Goal: Task Accomplishment & Management: Use online tool/utility

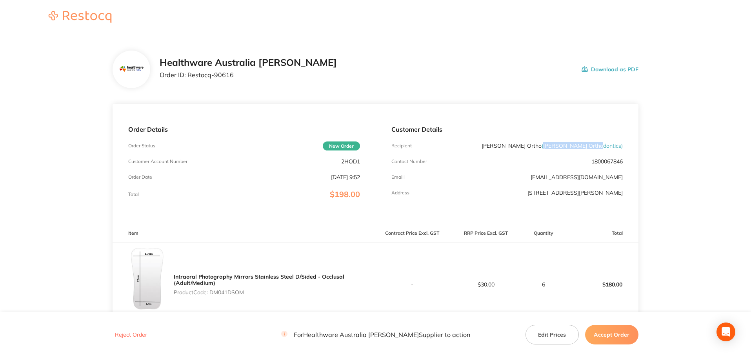
drag, startPoint x: 570, startPoint y: 147, endPoint x: 621, endPoint y: 147, distance: 51.0
click at [621, 147] on span "( Harris Orthodontics )" at bounding box center [581, 145] width 81 height 7
copy span "[PERSON_NAME] Orthodontics"
drag, startPoint x: 235, startPoint y: 76, endPoint x: 188, endPoint y: 80, distance: 46.8
click at [188, 80] on div "Healthware Australia Ridley Order ID: Restocq- 90616" at bounding box center [248, 69] width 177 height 24
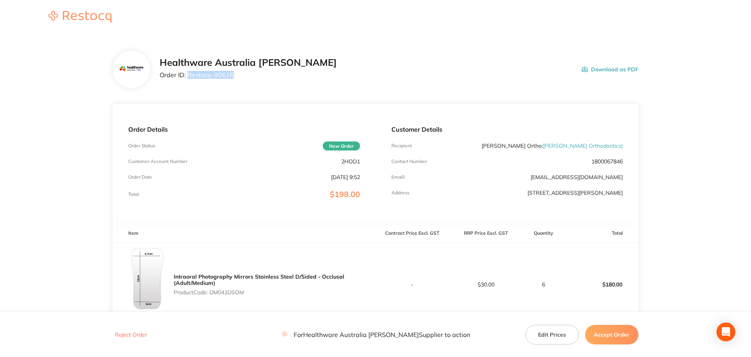
copy p "Restocq- 90616"
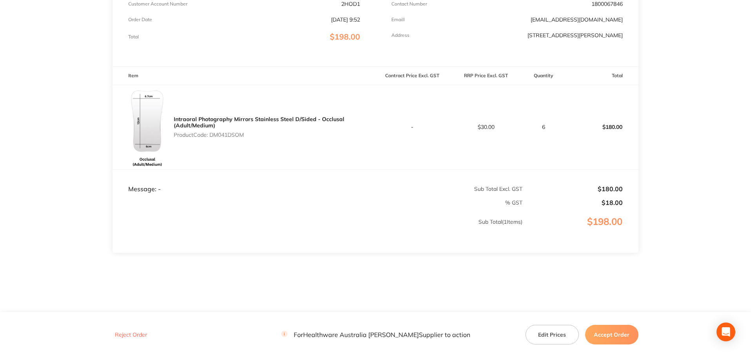
scroll to position [165, 0]
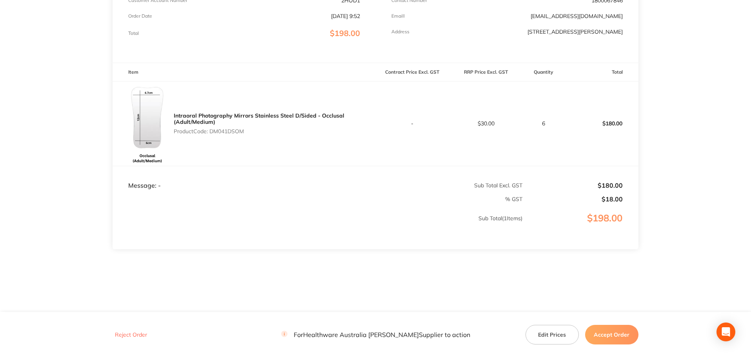
click at [232, 133] on p "Product Code: DM041DSOM" at bounding box center [274, 131] width 201 height 6
copy p "DM041DSOM"
click at [593, 331] on button "Accept Order" at bounding box center [611, 335] width 53 height 20
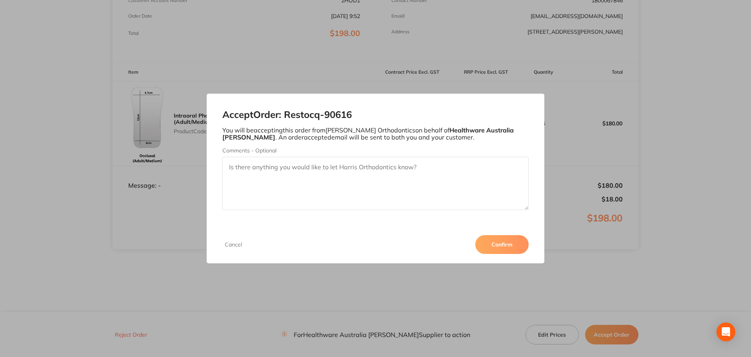
click at [516, 239] on button "Confirm" at bounding box center [501, 244] width 53 height 19
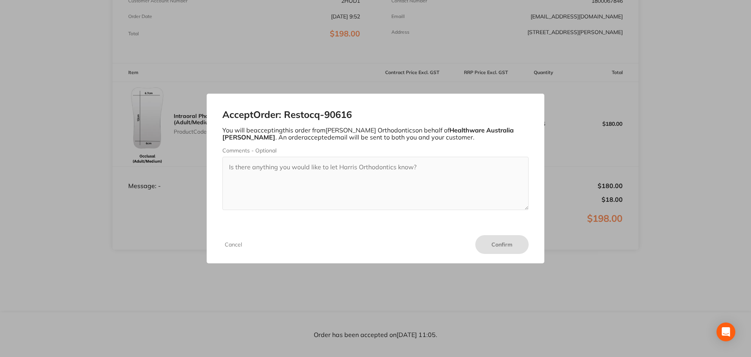
click at [232, 249] on div "Cancel Confirm" at bounding box center [376, 245] width 338 height 38
click at [234, 246] on button "Cancel" at bounding box center [233, 244] width 22 height 7
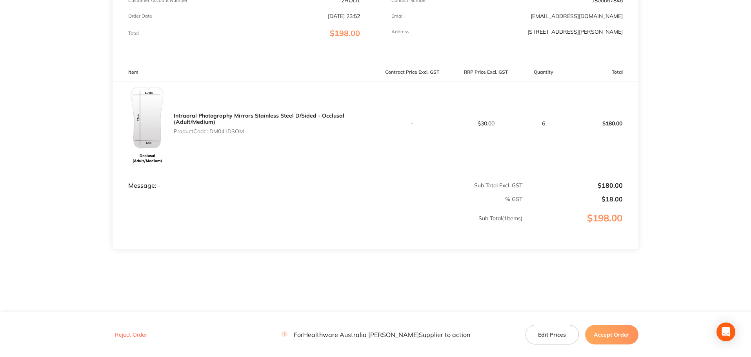
click at [613, 334] on button "Accept Order" at bounding box center [611, 335] width 53 height 20
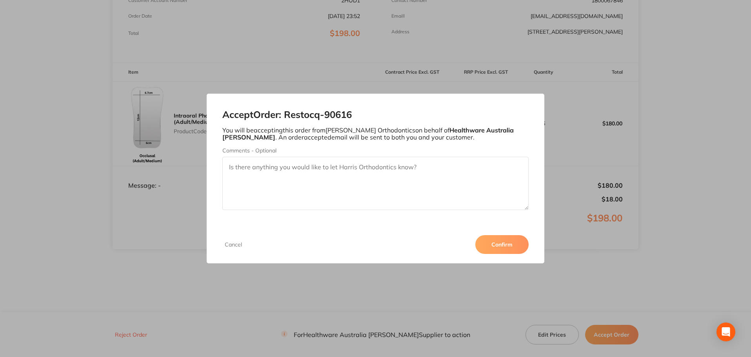
click at [496, 243] on button "Confirm" at bounding box center [501, 244] width 53 height 19
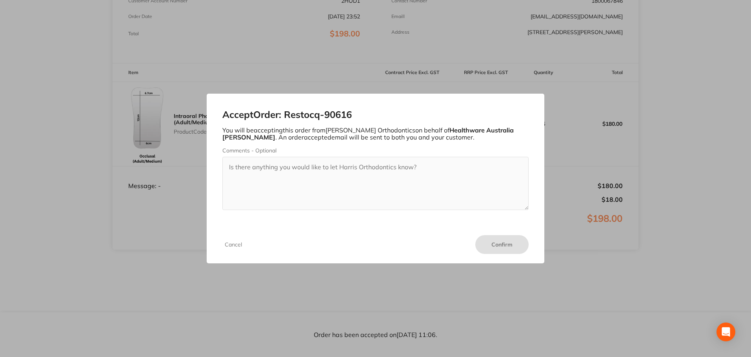
scroll to position [165, 0]
click at [297, 69] on div "Accept Order: Restocq- 90616 You will be accepting this order from Harris Ortho…" at bounding box center [375, 178] width 751 height 357
click at [228, 243] on button "Cancel" at bounding box center [233, 244] width 22 height 7
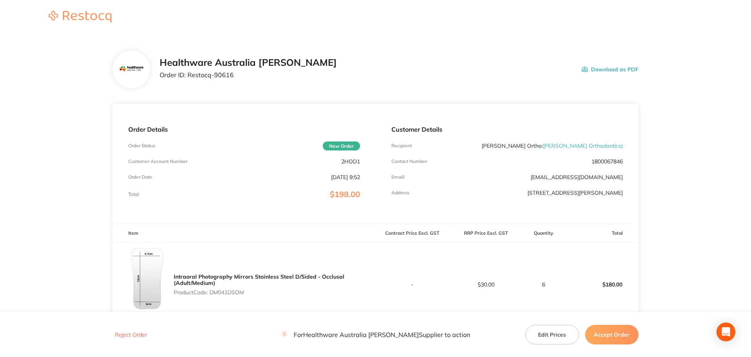
click at [612, 341] on button "Accept Order" at bounding box center [611, 335] width 53 height 20
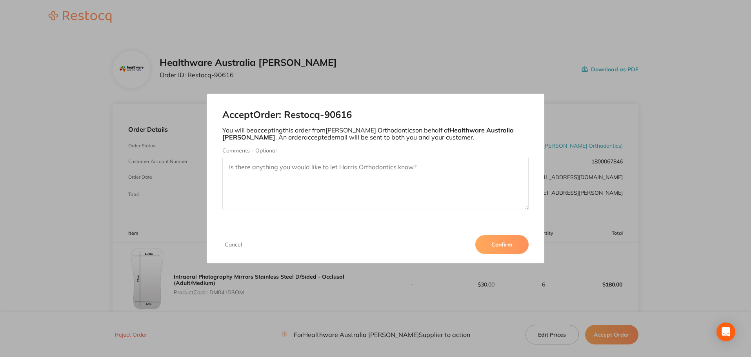
click at [503, 241] on button "Confirm" at bounding box center [501, 244] width 53 height 19
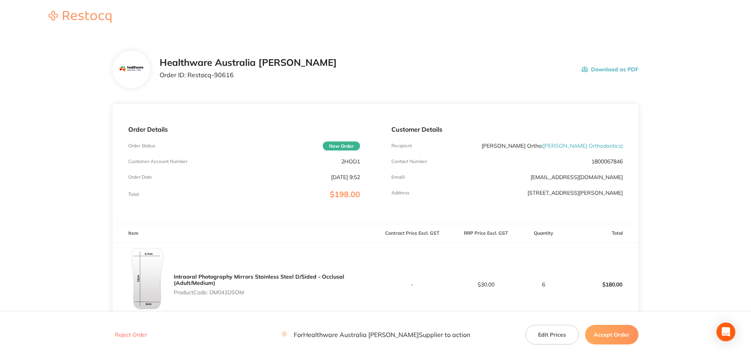
click at [624, 337] on button "Accept Order" at bounding box center [611, 335] width 53 height 20
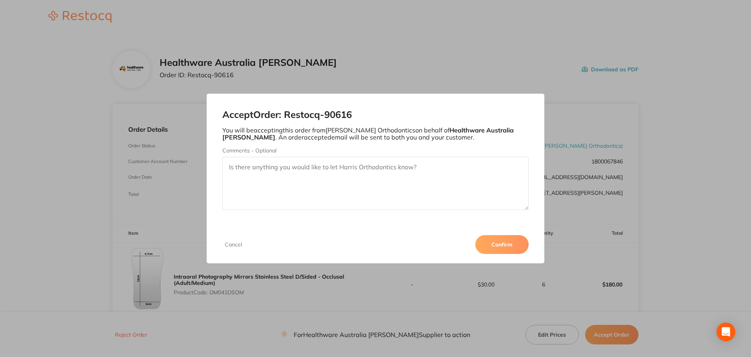
click at [501, 249] on button "Confirm" at bounding box center [501, 244] width 53 height 19
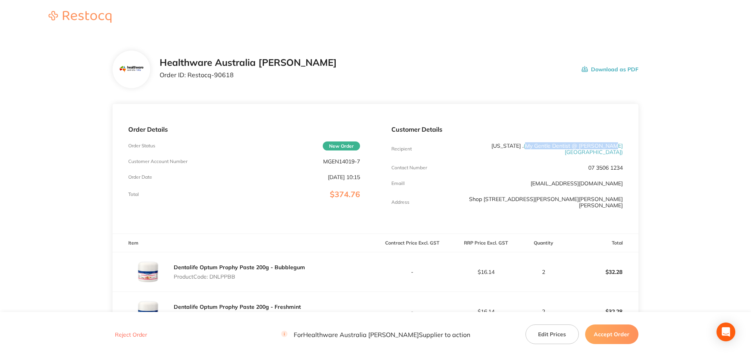
drag, startPoint x: 539, startPoint y: 148, endPoint x: 620, endPoint y: 145, distance: 80.8
click at [620, 145] on span "( My Gentle Dentist @ [PERSON_NAME][GEOGRAPHIC_DATA] )" at bounding box center [572, 148] width 99 height 13
copy span "My Gentle Dentist @ [PERSON_NAME][GEOGRAPHIC_DATA]"
drag, startPoint x: 234, startPoint y: 79, endPoint x: 187, endPoint y: 88, distance: 48.3
click at [187, 88] on div "Healthware Australia [PERSON_NAME] Order ID: Restocq- 90618 Download as PDF" at bounding box center [375, 70] width 526 height 38
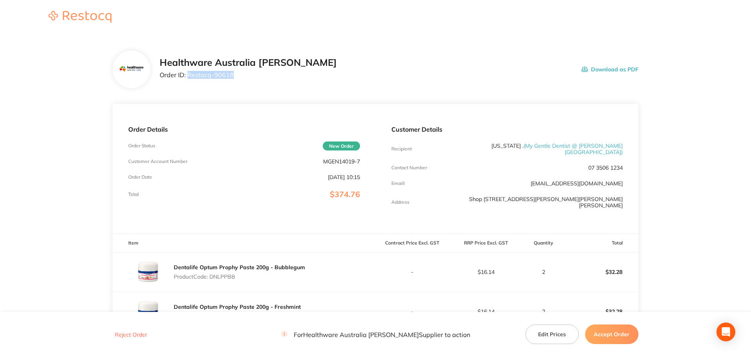
copy p "Restocq- 90618"
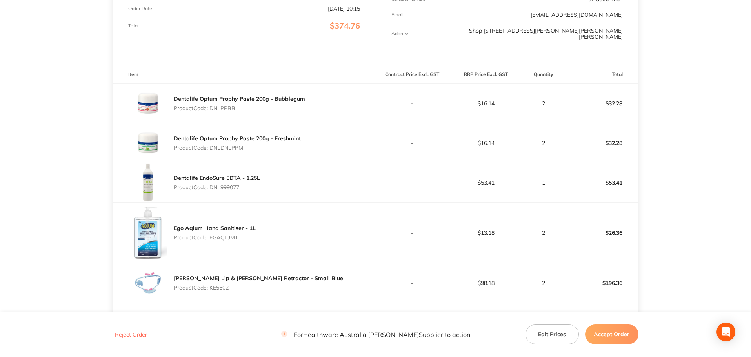
scroll to position [157, 0]
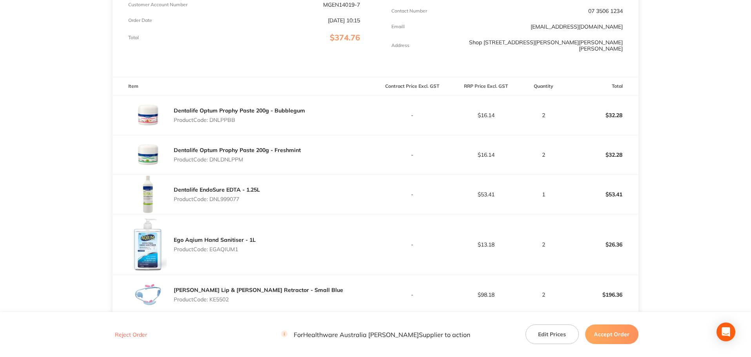
click at [218, 117] on p "Product Code: DNLPPBB" at bounding box center [239, 120] width 131 height 6
copy p "DNLPPBB"
click at [226, 156] on p "Product Code: DNLDNLPPM" at bounding box center [237, 159] width 127 height 6
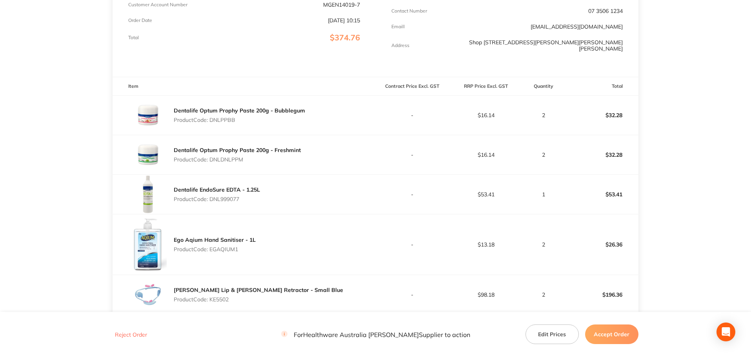
copy p "DNLDNLPPM"
click at [225, 197] on div "Dentalife EndoSure EDTA - 1.25L Product Code: DNL999077" at bounding box center [217, 194] width 86 height 22
copy p "DNL999077"
click at [232, 246] on p "Product Code: EGAQIUM1" at bounding box center [215, 249] width 82 height 6
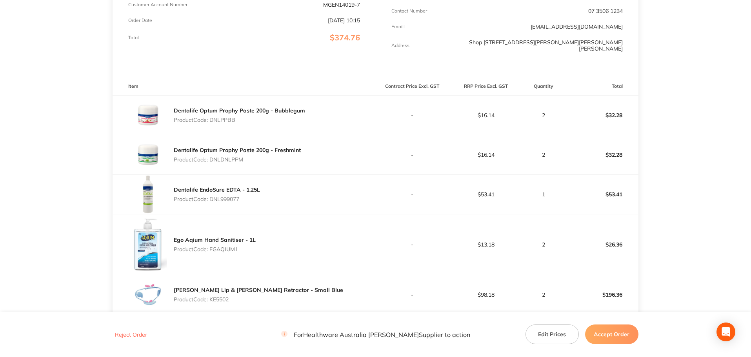
click at [232, 246] on p "Product Code: EGAQIUM1" at bounding box center [215, 249] width 82 height 6
copy p "EGAQIUM1"
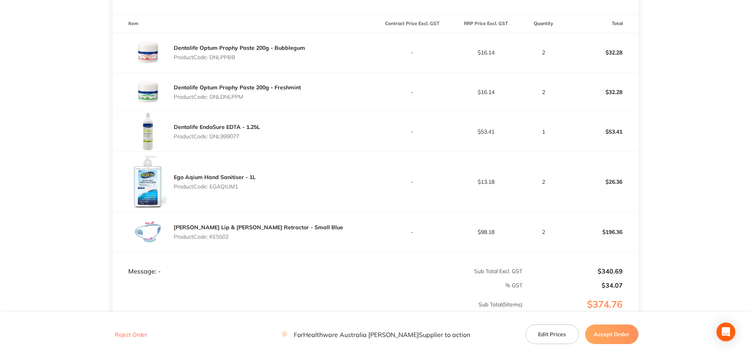
scroll to position [235, 0]
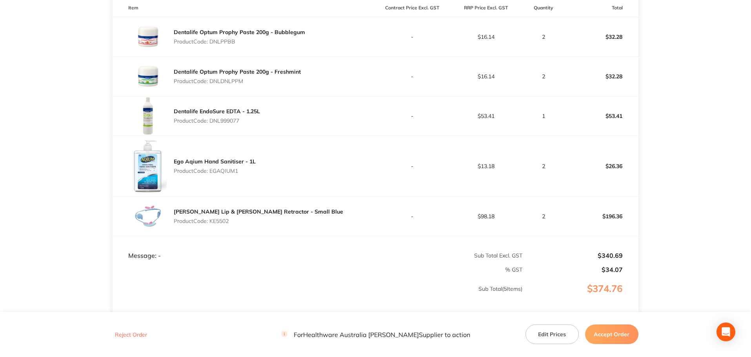
click at [220, 218] on p "Product Code: KE5502" at bounding box center [258, 221] width 169 height 6
copy p "KE5502"
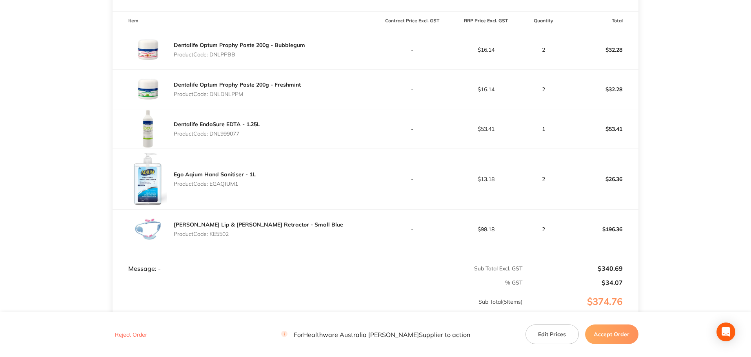
scroll to position [299, 0]
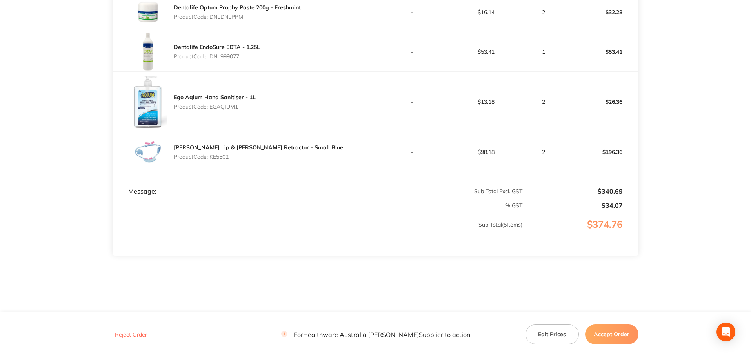
click at [610, 334] on button "Accept Order" at bounding box center [611, 335] width 53 height 20
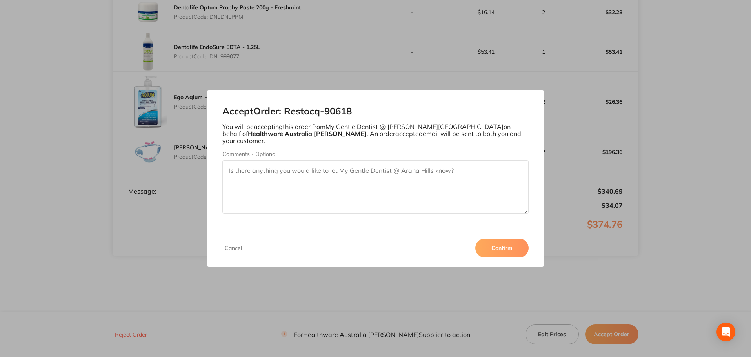
click at [515, 239] on button "Confirm" at bounding box center [501, 248] width 53 height 19
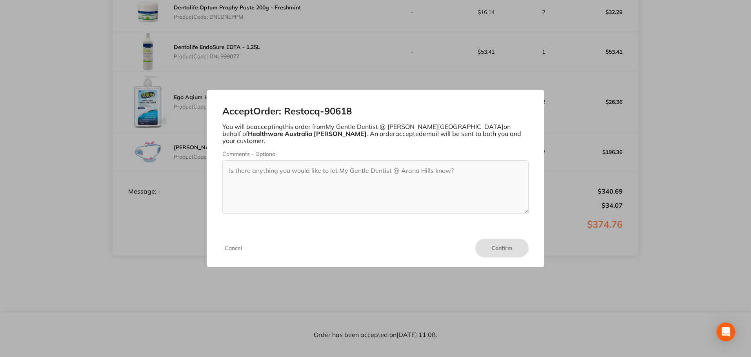
scroll to position [299, 0]
